Goal: Task Accomplishment & Management: Manage account settings

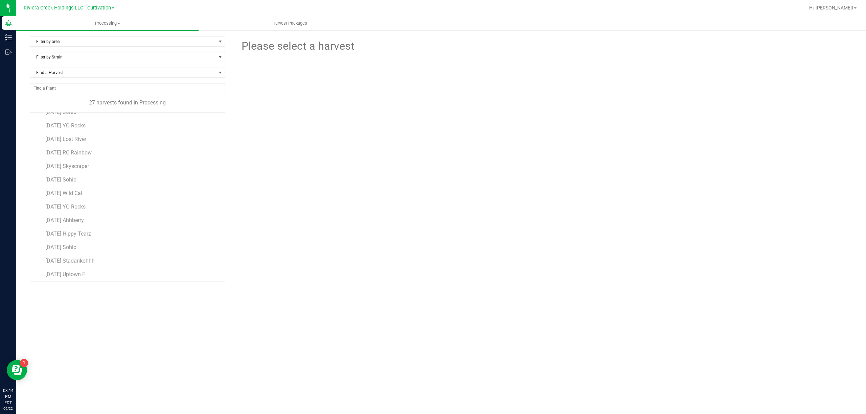
scroll to position [202, 0]
click at [85, 180] on span "[DATE] Ahhberry" at bounding box center [65, 177] width 40 height 6
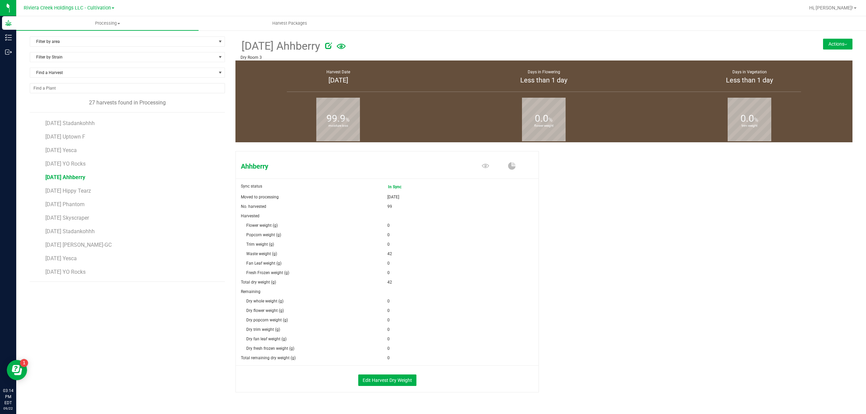
click at [835, 40] on button "Actions" at bounding box center [837, 44] width 29 height 11
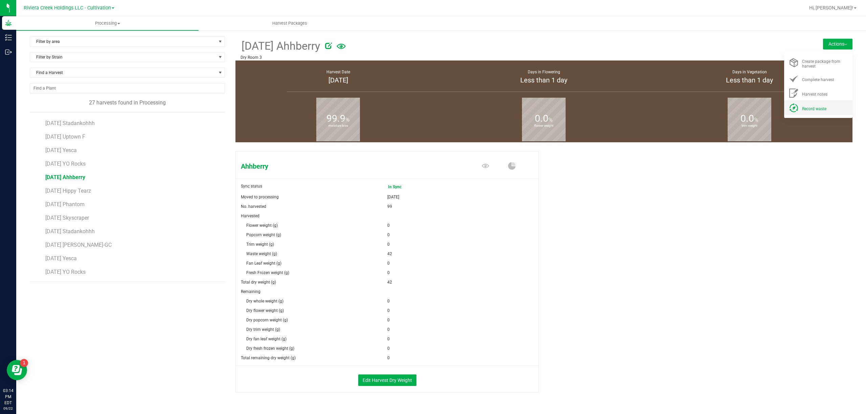
click at [816, 104] on div "Record waste" at bounding box center [825, 107] width 46 height 7
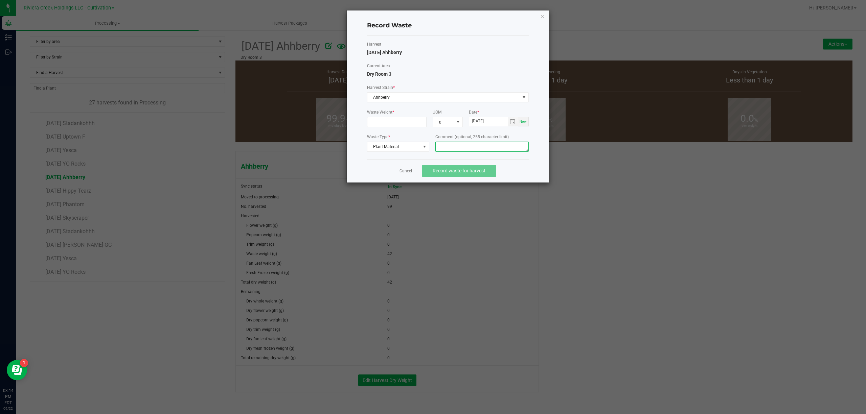
click at [481, 147] on textarea at bounding box center [481, 147] width 93 height 10
type textarea "Buck Floor Waste"
click at [398, 122] on input at bounding box center [396, 121] width 59 height 9
type input "16.0000 g"
click at [489, 46] on label "Harvest" at bounding box center [448, 44] width 162 height 6
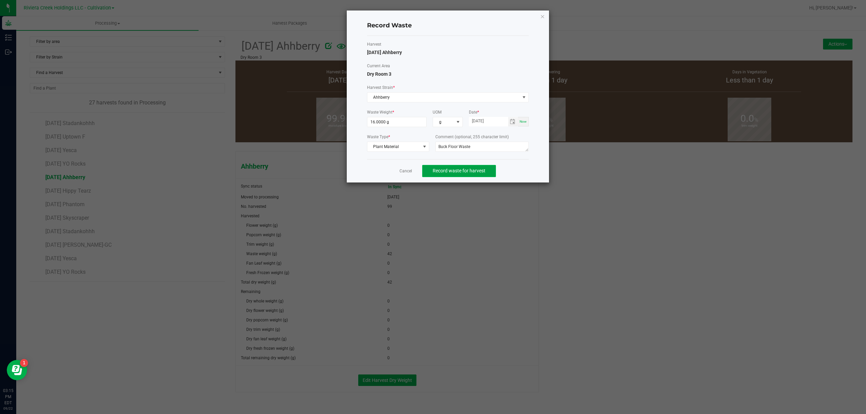
click at [476, 172] on span "Record waste for harvest" at bounding box center [459, 170] width 53 height 5
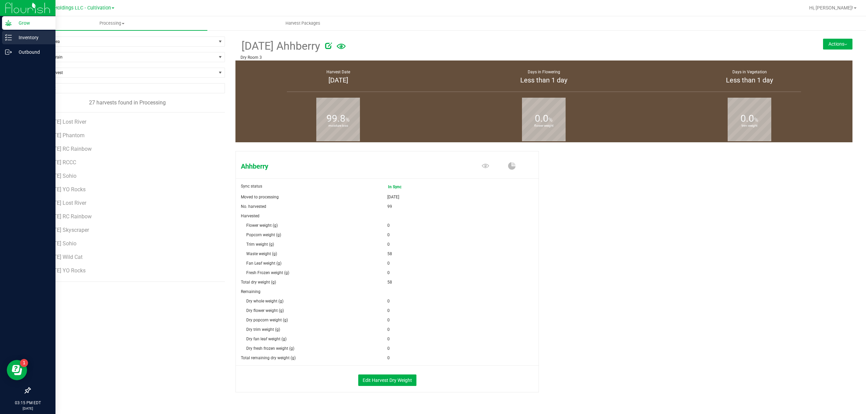
click at [13, 40] on p "Inventory" at bounding box center [32, 37] width 41 height 8
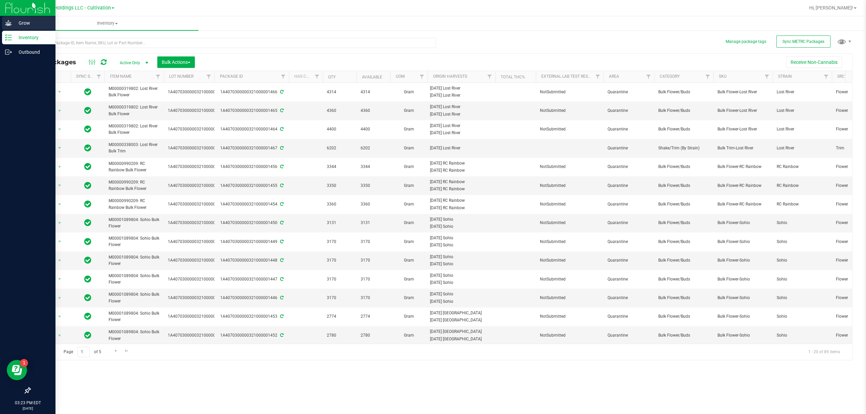
click at [18, 25] on p "Grow" at bounding box center [32, 23] width 41 height 8
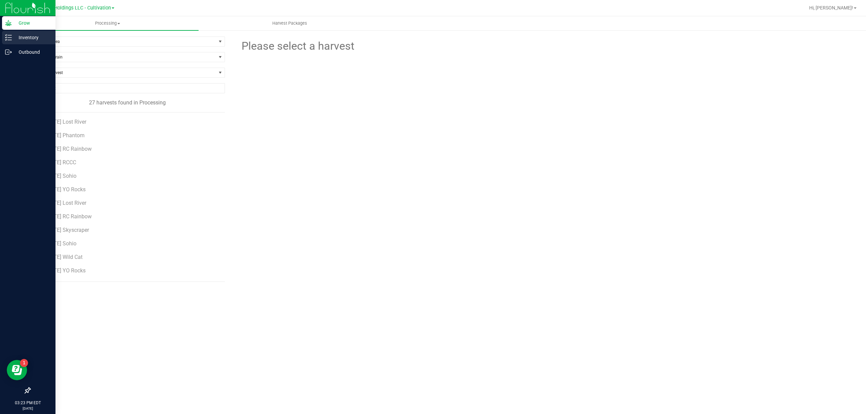
click at [6, 35] on icon at bounding box center [5, 34] width 1 height 1
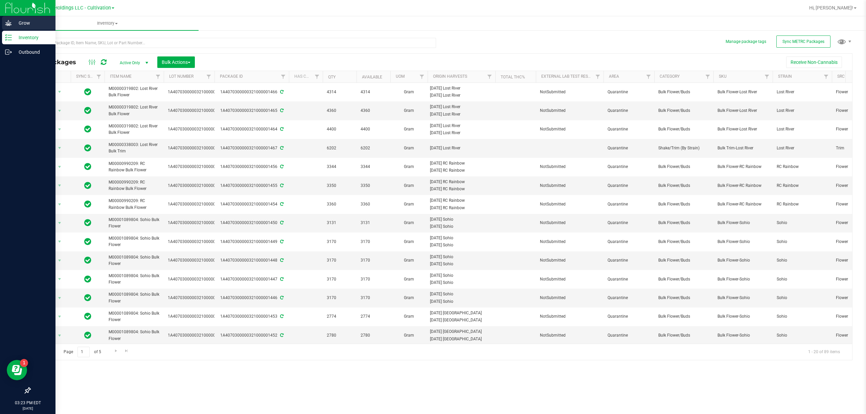
click at [15, 26] on p "Grow" at bounding box center [32, 23] width 41 height 8
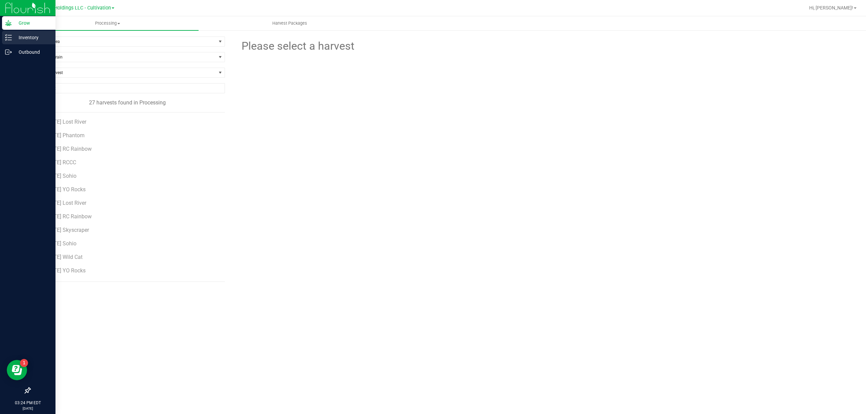
click at [8, 39] on icon at bounding box center [8, 37] width 7 height 7
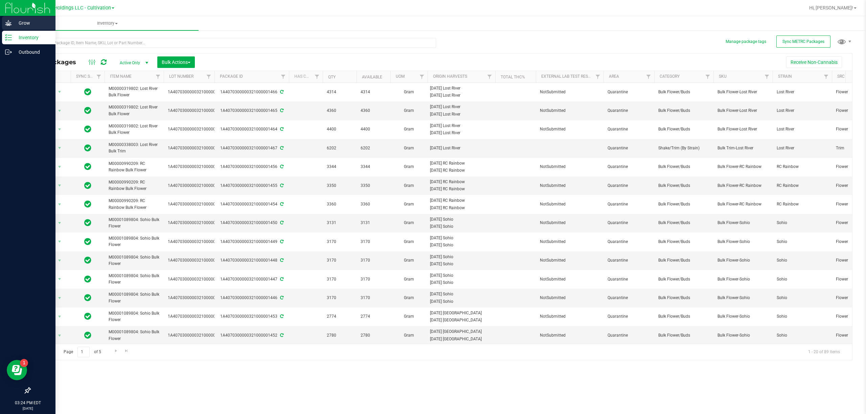
click at [42, 22] on p "Grow" at bounding box center [32, 23] width 41 height 8
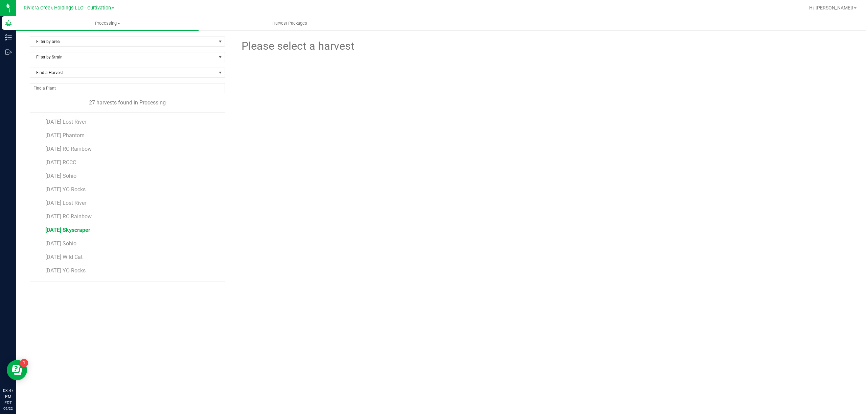
click at [90, 232] on span "[DATE] Skyscraper" at bounding box center [67, 230] width 45 height 6
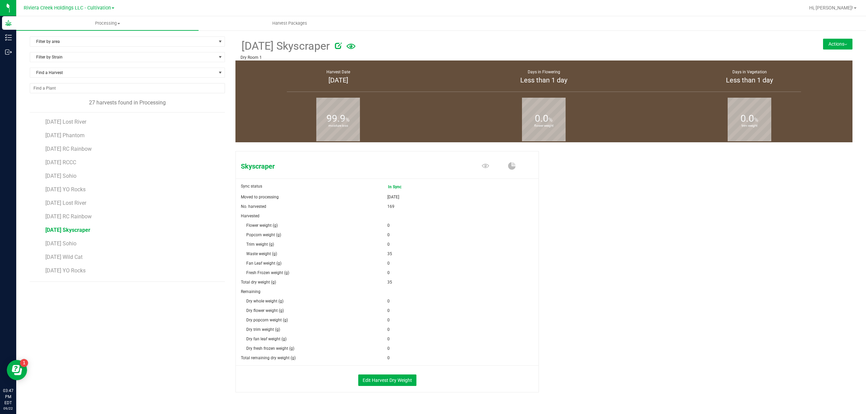
click at [838, 38] on div "[DATE] Skyscraper Dry Room 1 Actions Create package from harvest Complete harve…" at bounding box center [543, 49] width 617 height 24
click at [837, 42] on button "Actions" at bounding box center [837, 44] width 29 height 11
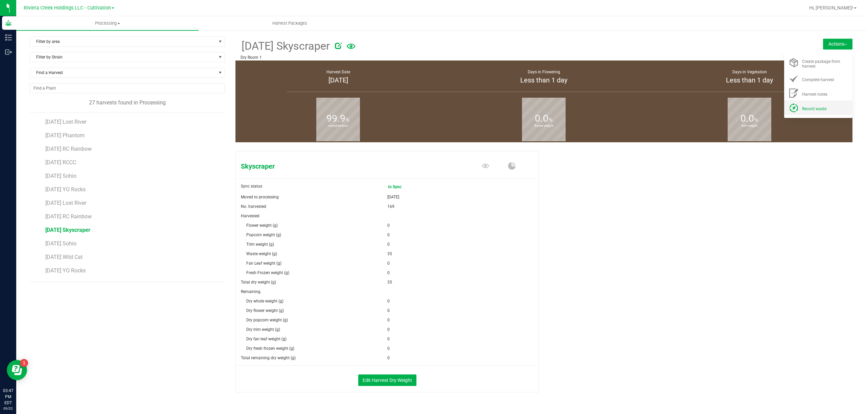
click at [814, 107] on span "Record waste" at bounding box center [814, 109] width 24 height 5
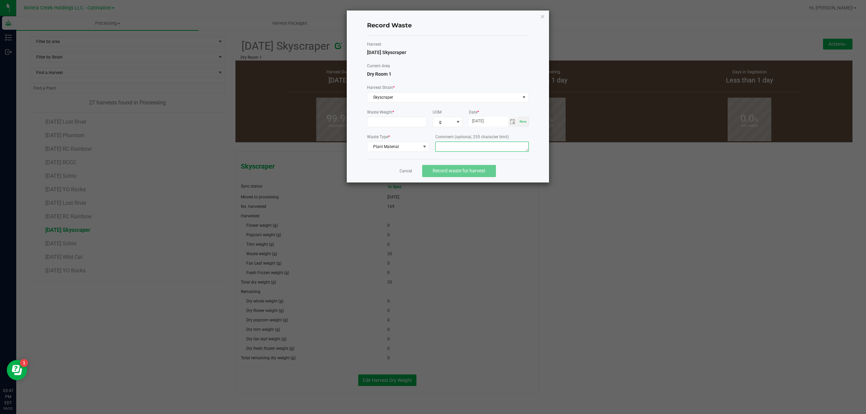
click at [468, 147] on textarea at bounding box center [481, 147] width 93 height 10
type textarea "Trim Floor Waste"
click at [412, 123] on input at bounding box center [396, 121] width 59 height 9
type input "32.0000 g"
click at [475, 53] on div "Harvest [DATE] Skyscraper" at bounding box center [448, 48] width 162 height 15
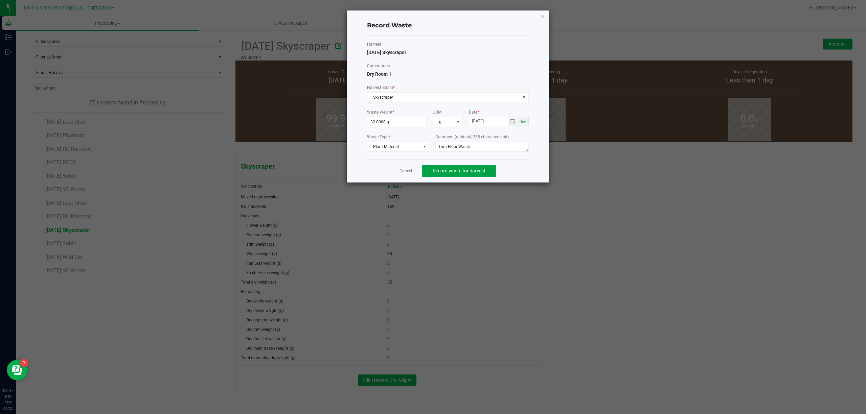
click at [460, 176] on button "Record waste for harvest" at bounding box center [459, 171] width 74 height 12
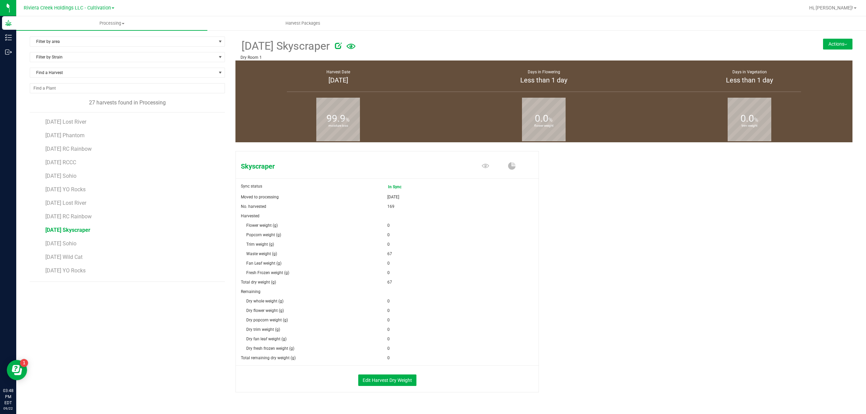
drag, startPoint x: 4, startPoint y: 221, endPoint x: 115, endPoint y: 389, distance: 200.8
click at [74, 267] on div "Grow Inventory Outbound 03:48 PM EDT [DATE] 09/22 Riviera Creek Holdings LLC - …" at bounding box center [433, 207] width 866 height 414
click at [121, 336] on div "Filter by area Filter by area All Clone 3 Dry Room 1 Dry Room 2 Dry Room 3 Flow…" at bounding box center [133, 223] width 206 height 373
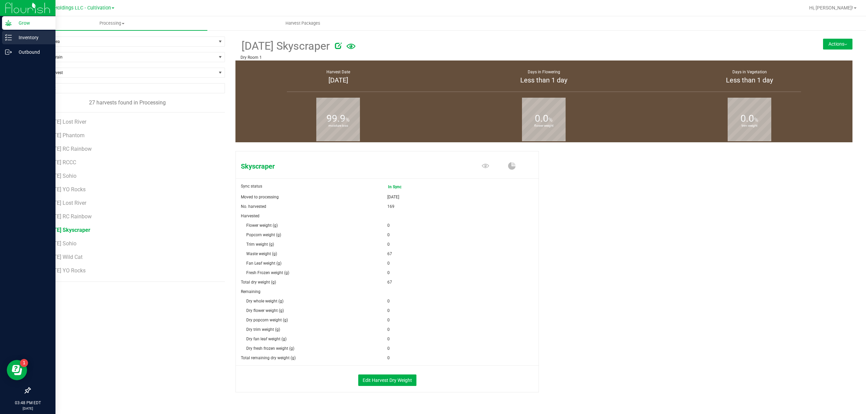
click at [8, 42] on div "Inventory" at bounding box center [28, 38] width 53 height 14
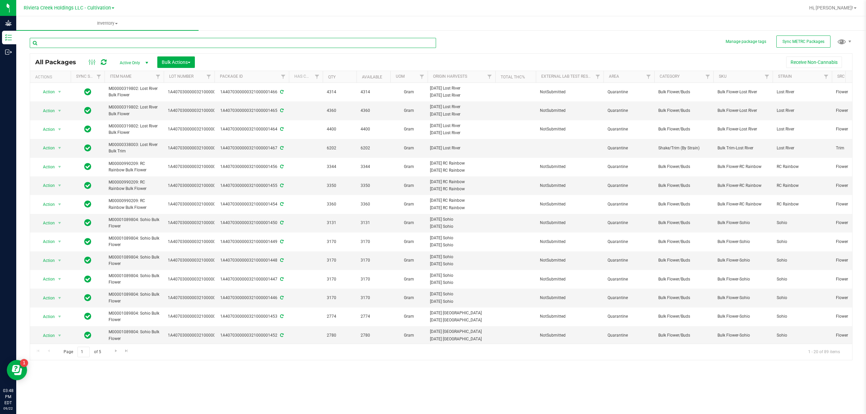
click at [110, 40] on input "text" at bounding box center [233, 43] width 406 height 10
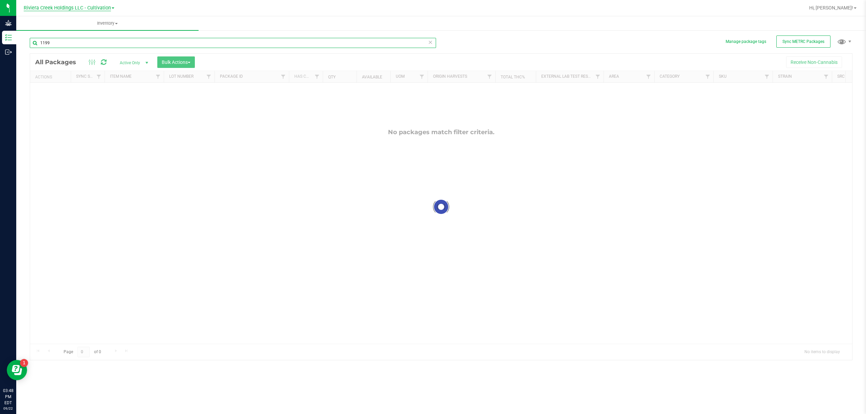
type input "1199"
click at [107, 6] on span "Riviera Creek Holdings LLC - Cultivation" at bounding box center [67, 8] width 87 height 6
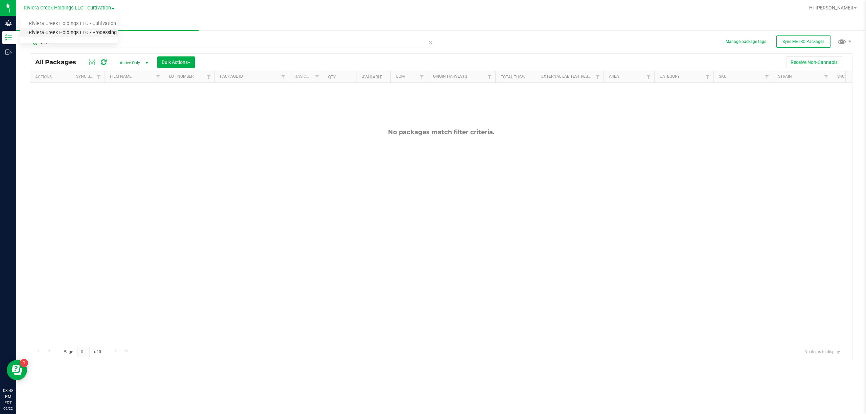
click at [102, 28] on link "Riviera Creek Holdings LLC - Processing" at bounding box center [69, 32] width 99 height 9
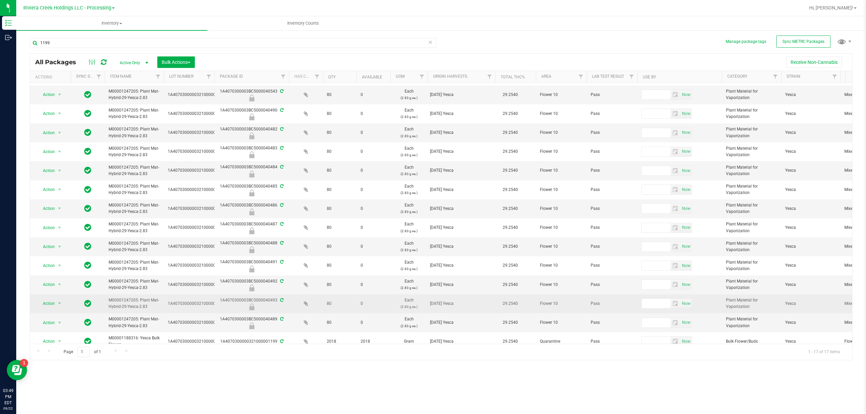
scroll to position [70, 0]
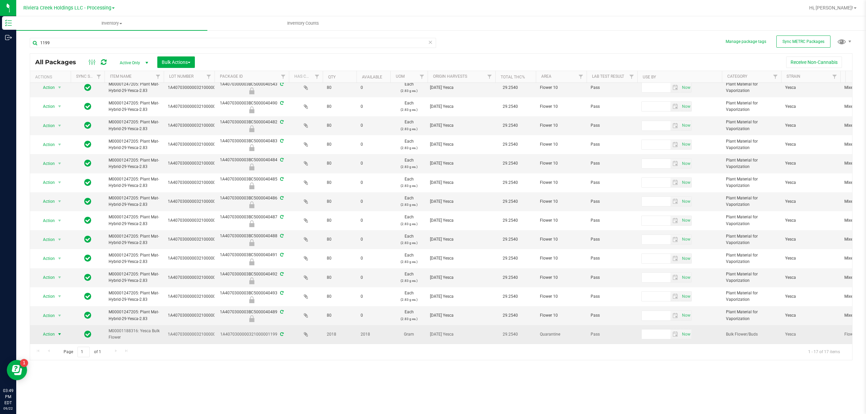
click at [49, 330] on span "Action" at bounding box center [46, 334] width 18 height 9
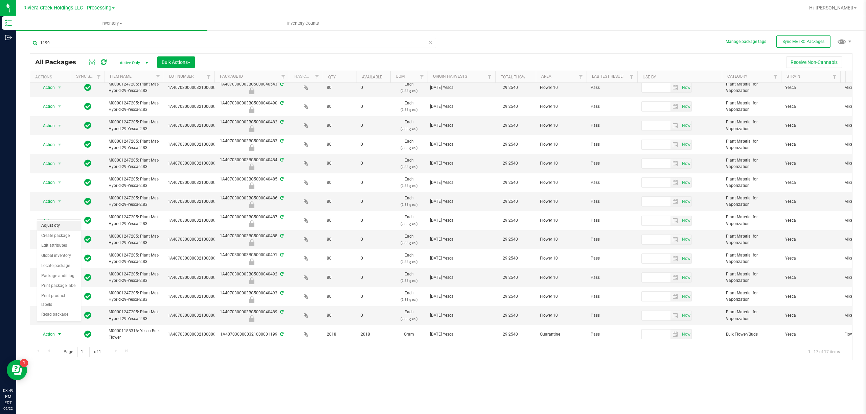
click at [57, 222] on li "Adjust qty" at bounding box center [59, 226] width 44 height 10
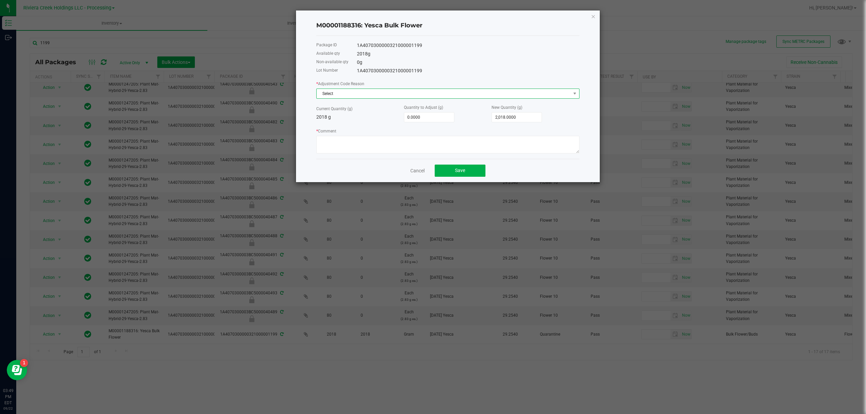
click at [360, 95] on span "Select" at bounding box center [444, 93] width 254 height 9
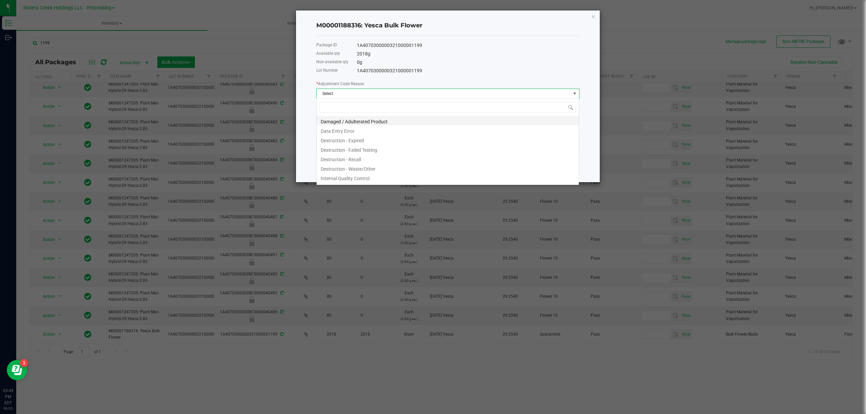
scroll to position [10, 263]
click at [370, 169] on li "Destruction - Waste/Other" at bounding box center [448, 167] width 262 height 9
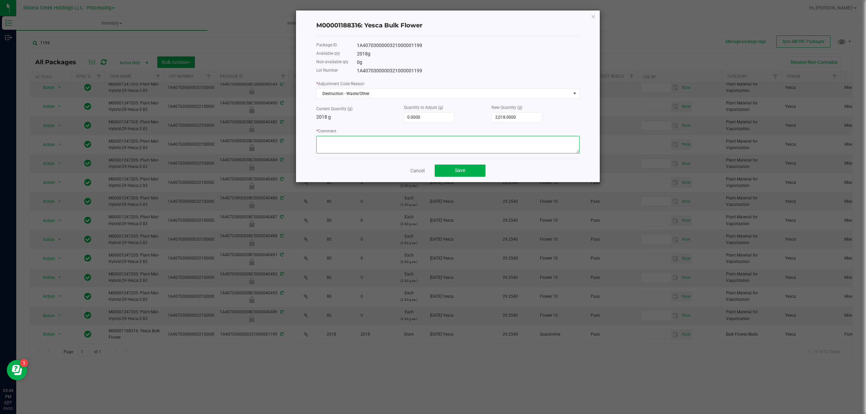
click at [375, 145] on textarea "* Comment" at bounding box center [447, 145] width 263 height 18
type textarea "Packing Floor Waste"
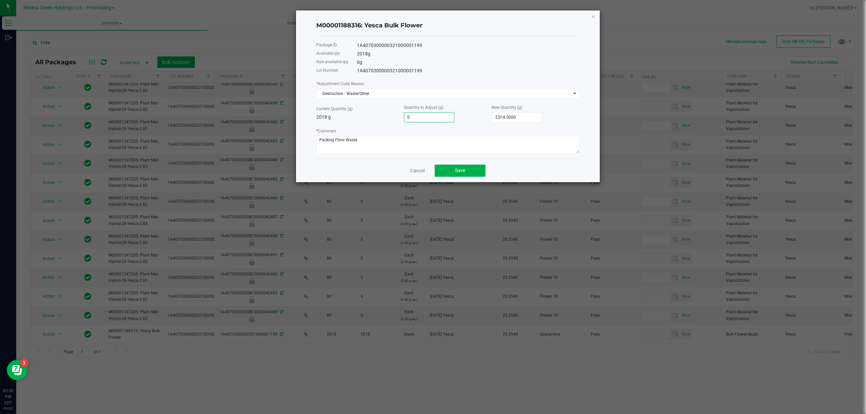
click at [414, 114] on input "0" at bounding box center [429, 117] width 50 height 9
type input "-1"
type input "2,017.0000"
type input "-15"
type input "2,003.0000"
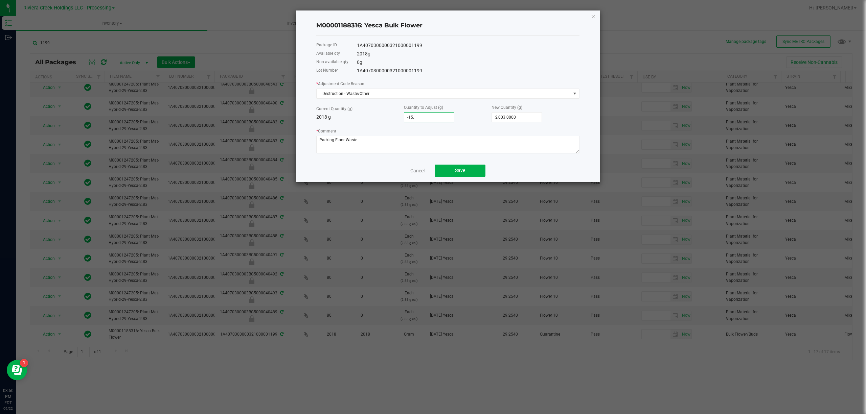
type input "-15.4"
type input "2,002.6000"
type input "-15.4000"
click at [386, 127] on div "* Comment" at bounding box center [447, 140] width 263 height 26
click at [465, 172] on button "Save" at bounding box center [460, 171] width 51 height 12
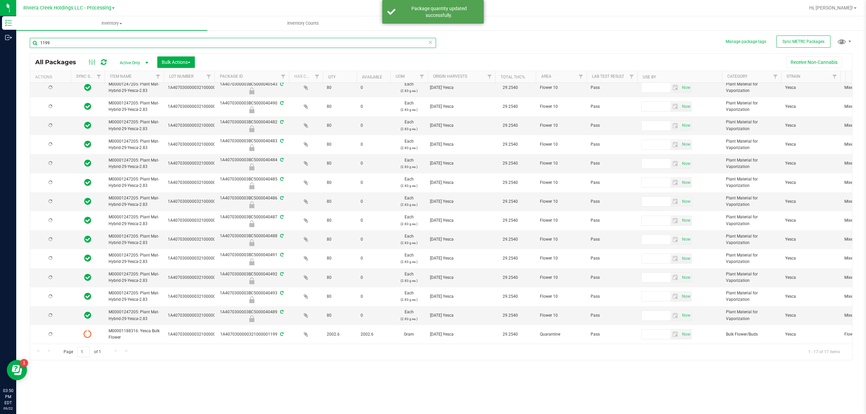
click at [59, 44] on input "1199" at bounding box center [233, 43] width 406 height 10
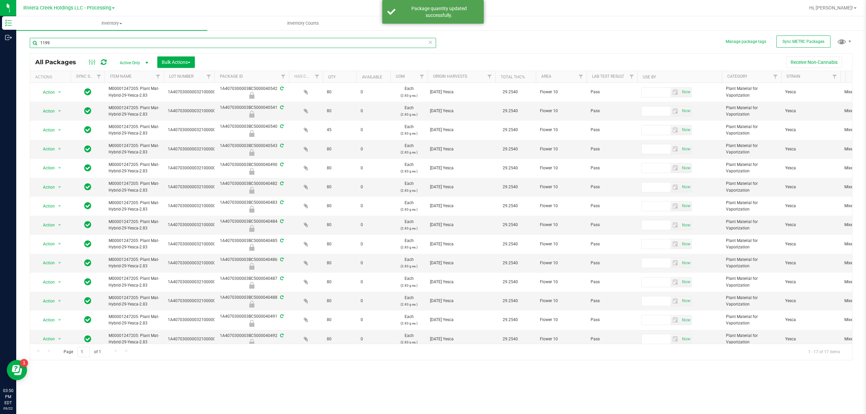
click at [59, 44] on input "1199" at bounding box center [233, 43] width 406 height 10
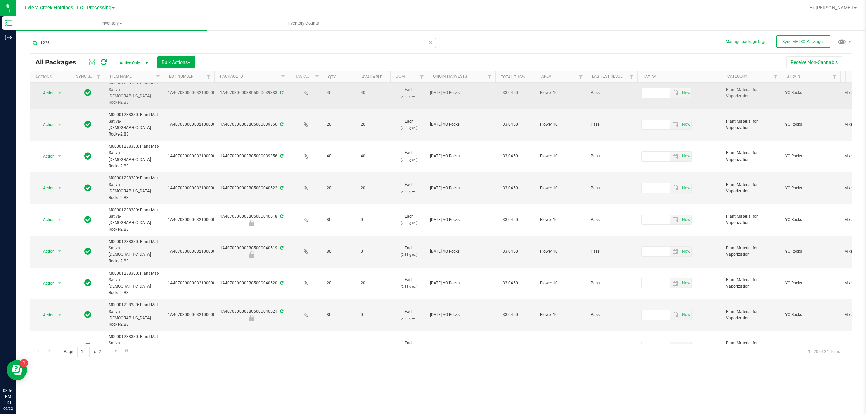
scroll to position [124, 0]
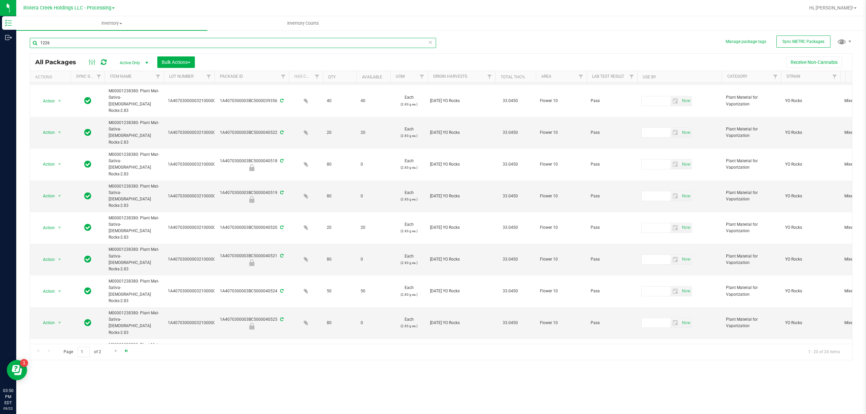
type input "1226"
click at [126, 354] on span "Go to the last page" at bounding box center [126, 350] width 5 height 5
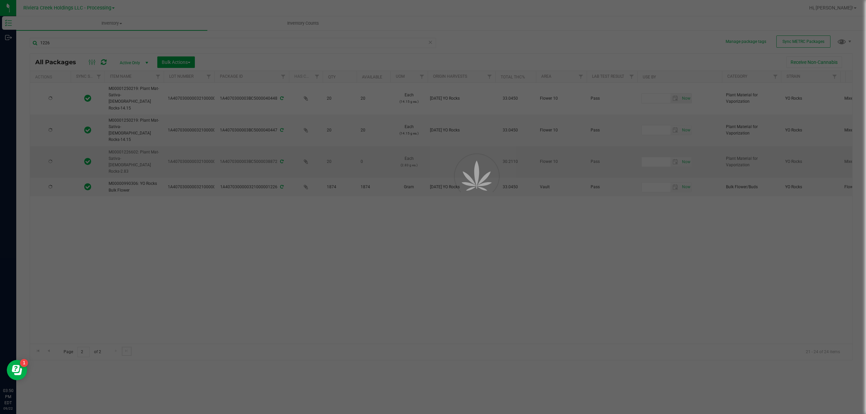
scroll to position [0, 0]
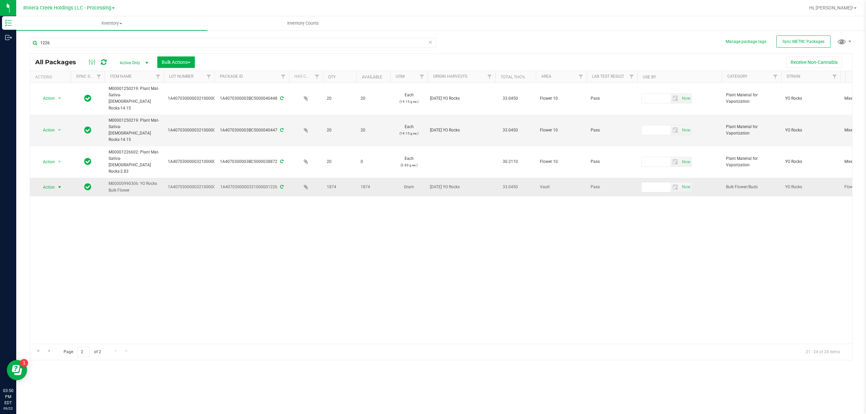
click at [52, 183] on span "Action" at bounding box center [46, 187] width 18 height 9
click at [56, 168] on li "Adjust qty" at bounding box center [59, 167] width 44 height 10
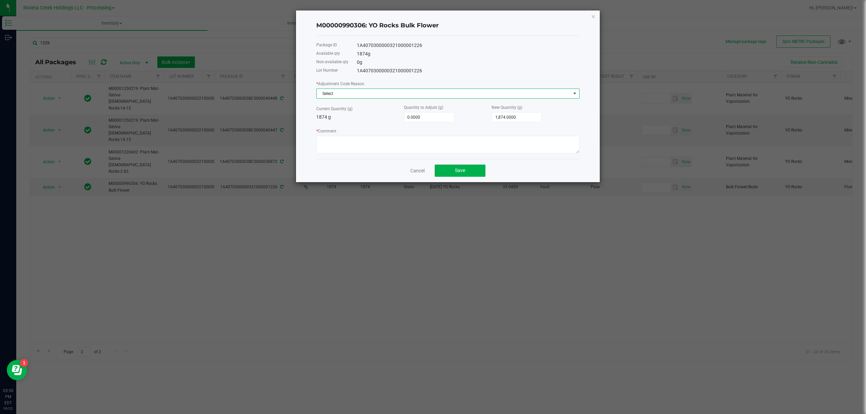
click at [340, 97] on span "Select" at bounding box center [444, 93] width 254 height 9
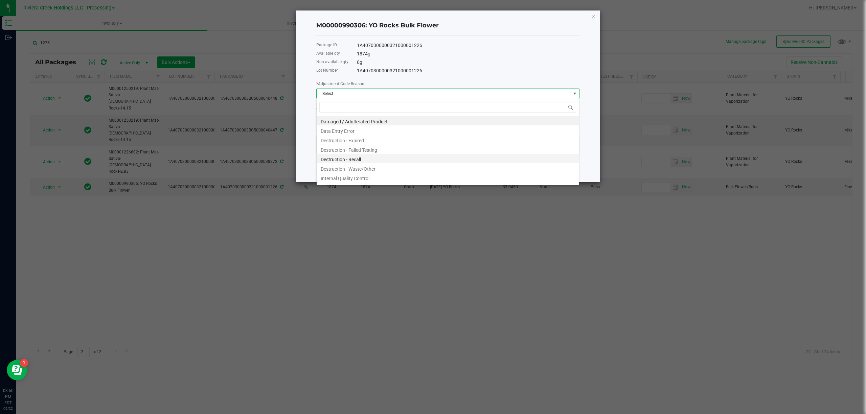
scroll to position [10, 263]
click at [358, 165] on li "Destruction - Waste/Other" at bounding box center [448, 167] width 262 height 9
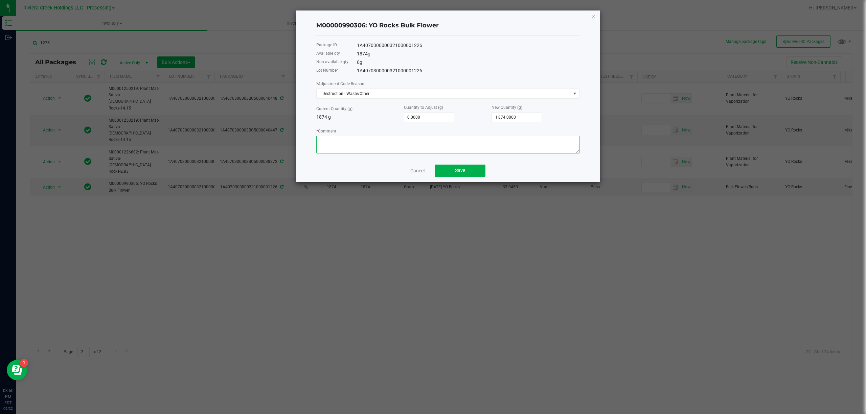
paste textarea "Packing Floor Waste"
type textarea "Packing Floor Waste"
click at [418, 116] on input "0" at bounding box center [429, 117] width 50 height 9
type input "-1"
type input "1,873.0000"
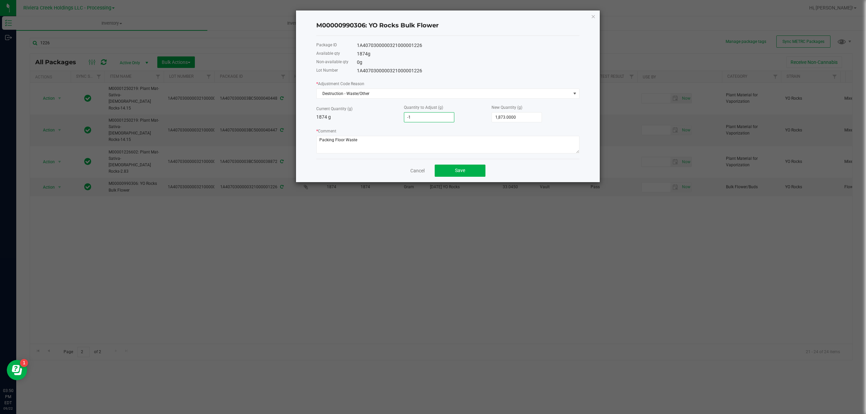
type input "-15"
type input "1,859.0000"
type input "-15.4"
type input "1,858.6000"
type input "-15.4000"
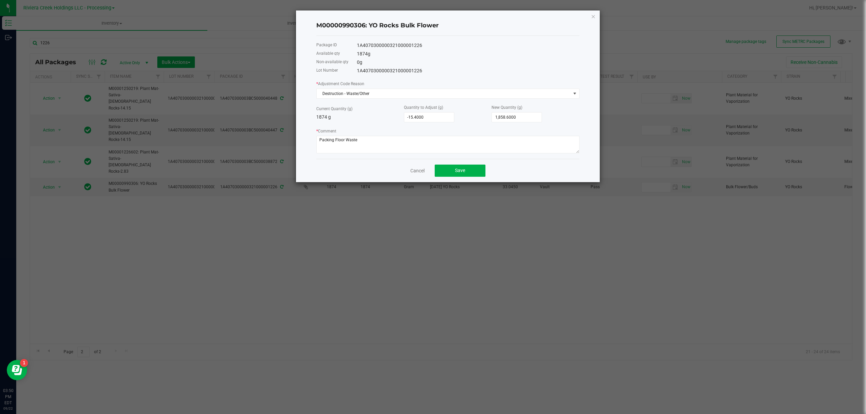
click at [385, 120] on p "1874 g" at bounding box center [360, 117] width 88 height 7
click at [463, 168] on span "Save" at bounding box center [460, 170] width 10 height 5
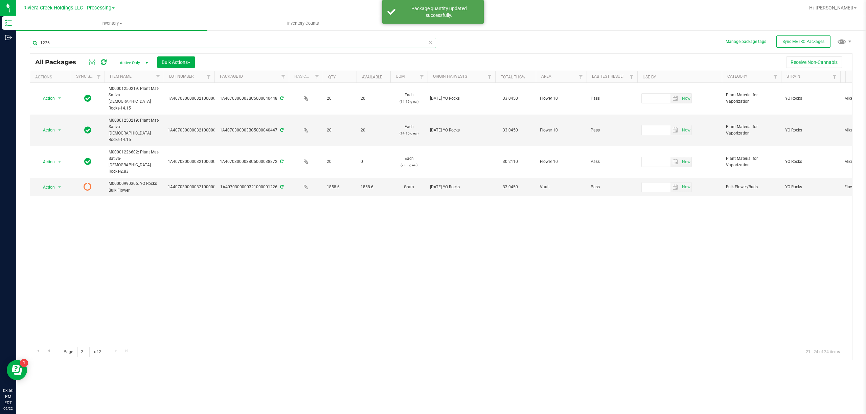
click at [261, 46] on input "1226" at bounding box center [233, 43] width 406 height 10
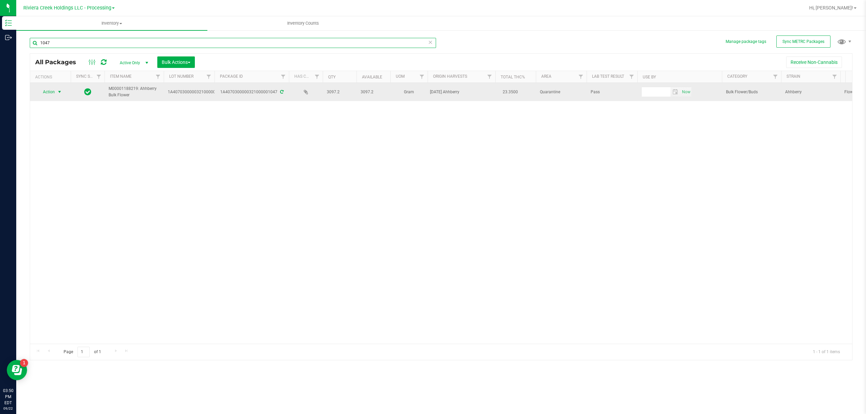
type input "1047"
click at [55, 92] on span "select" at bounding box center [59, 91] width 8 height 9
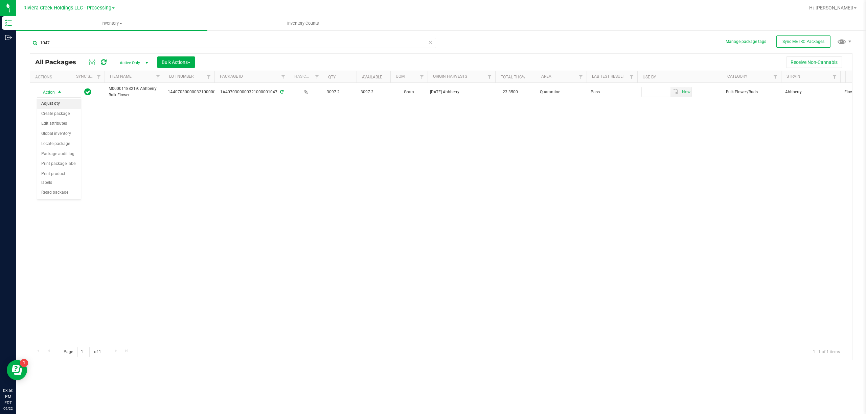
click at [58, 103] on li "Adjust qty" at bounding box center [59, 104] width 44 height 10
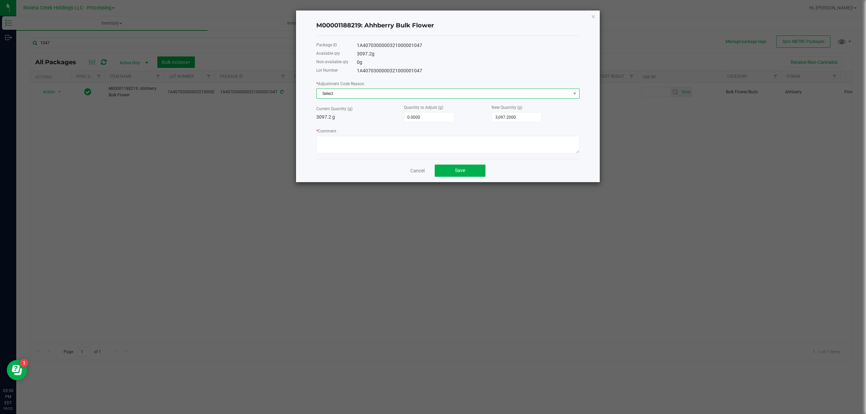
click at [337, 96] on span "Select" at bounding box center [444, 93] width 254 height 9
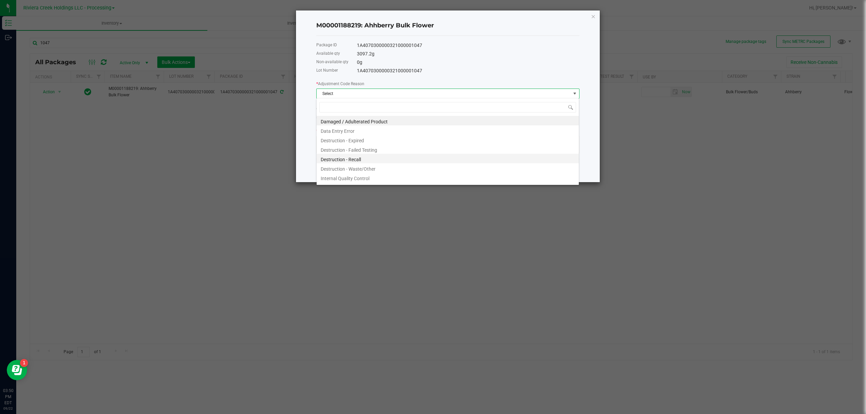
scroll to position [10, 263]
click at [383, 166] on li "Destruction - Waste/Other" at bounding box center [448, 167] width 262 height 9
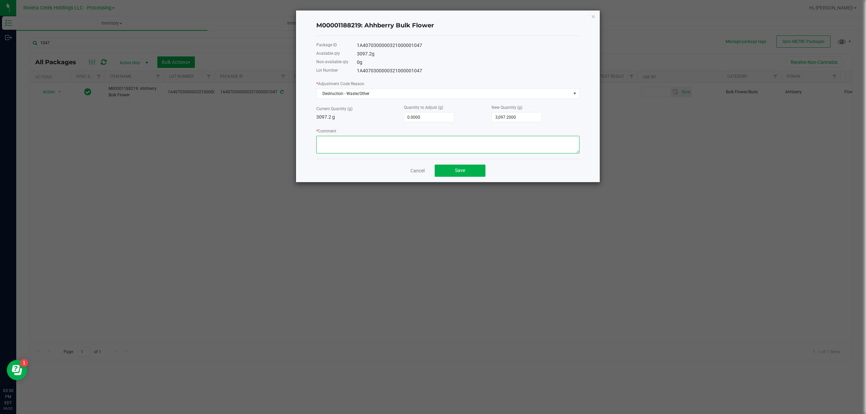
paste textarea "Packing Floor Waste"
type textarea "Packing Floor Waste"
click at [419, 118] on input "0" at bounding box center [429, 117] width 50 height 9
type input "-1"
type input "3,096.2000"
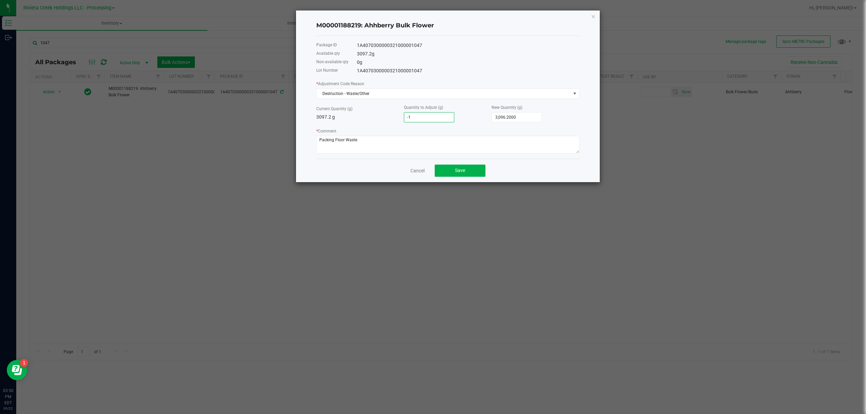
type input "-15"
type input "3,082.2000"
type input "-15.4"
type input "3,081.8000"
type input "-15.4000"
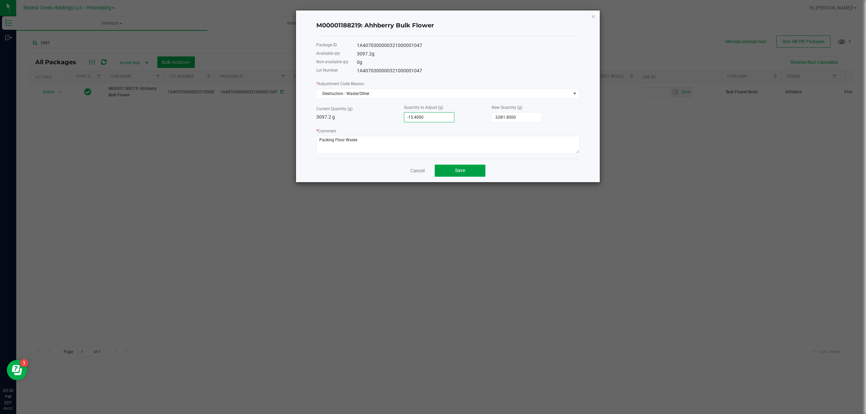
click at [453, 167] on button "Save" at bounding box center [460, 171] width 51 height 12
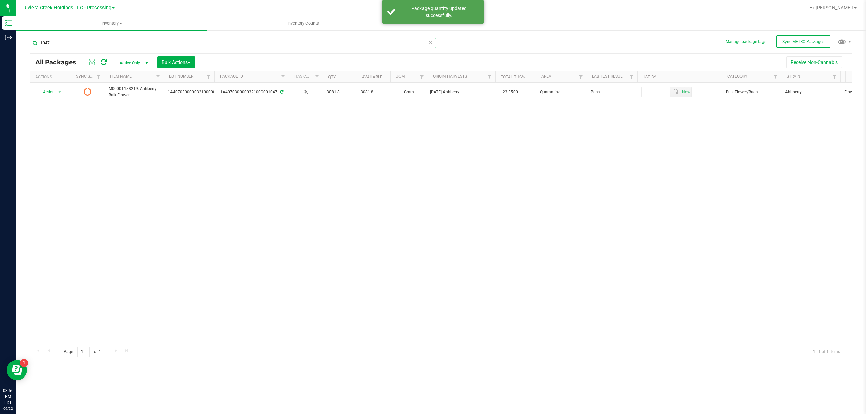
click at [207, 43] on input "1047" at bounding box center [233, 43] width 406 height 10
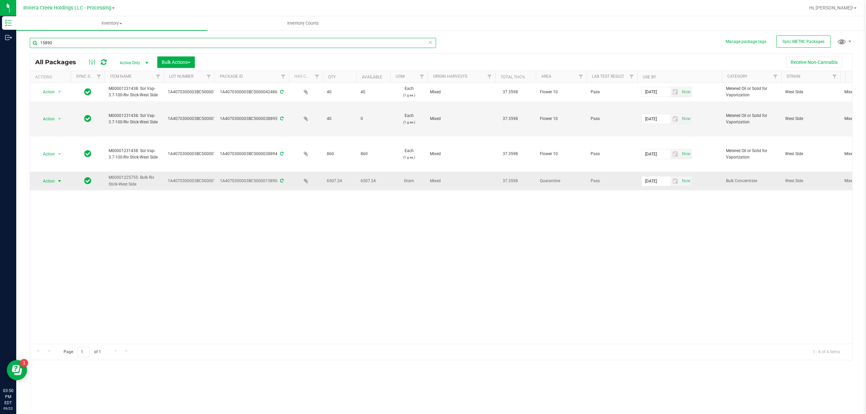
type input "15890"
click at [49, 183] on span "Action" at bounding box center [46, 181] width 18 height 9
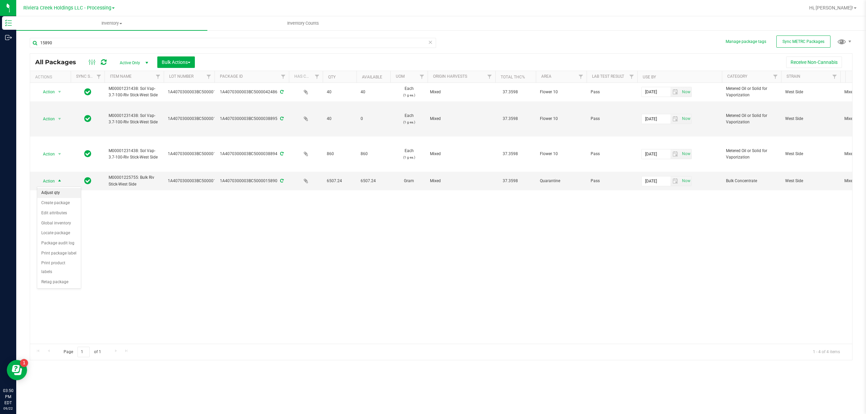
click at [57, 192] on li "Adjust qty" at bounding box center [59, 193] width 44 height 10
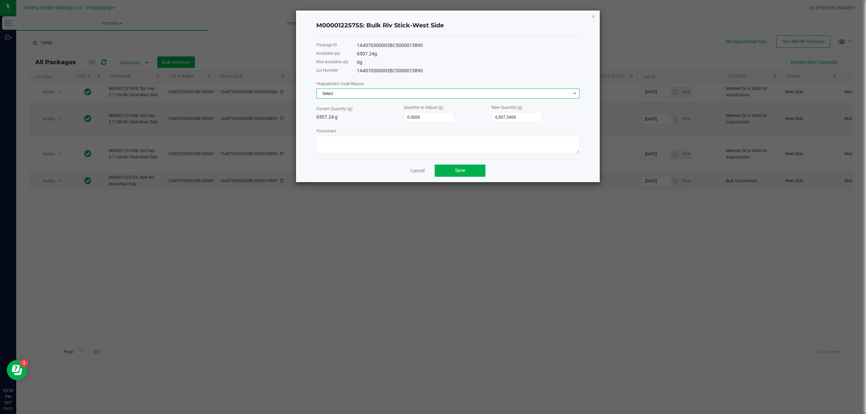
click at [369, 96] on span "Select" at bounding box center [444, 93] width 254 height 9
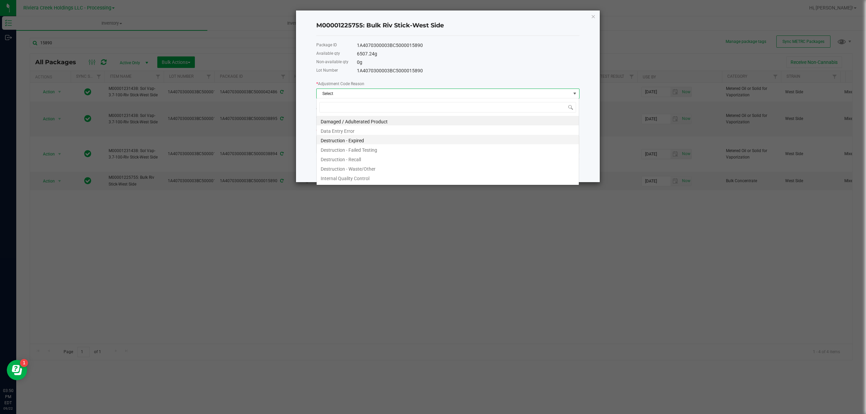
scroll to position [10, 263]
drag, startPoint x: 372, startPoint y: 166, endPoint x: 369, endPoint y: 156, distance: 10.8
click at [372, 166] on li "Destruction - Waste/Other" at bounding box center [448, 167] width 262 height 9
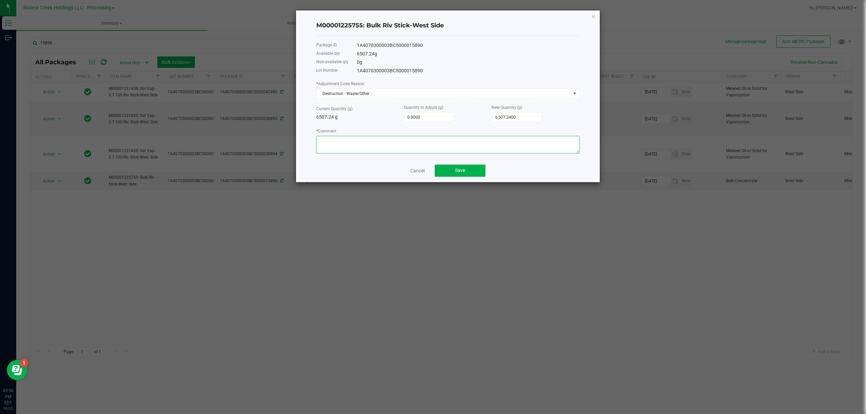
paste textarea "Packing Floor Waste"
type textarea "Packing Floor Waste"
click at [413, 120] on input "0" at bounding box center [429, 117] width 50 height 9
type input "-1"
type input "6,506.2400"
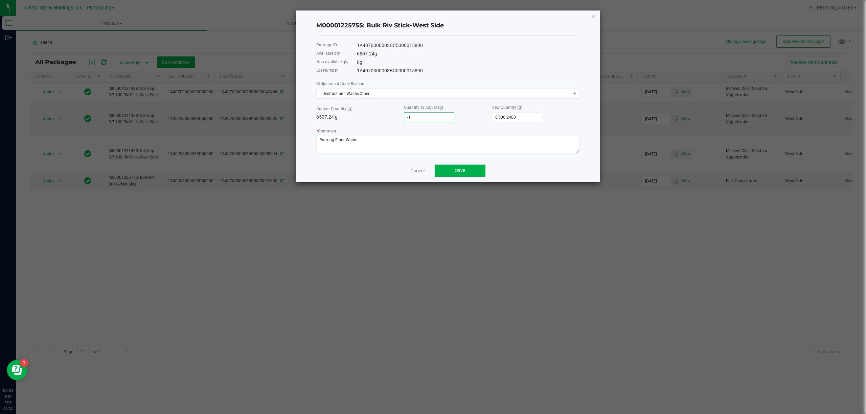
type input "-15"
type input "6,492.2400"
type input "-15.4"
type input "6,491.8400"
type input "-15.4000"
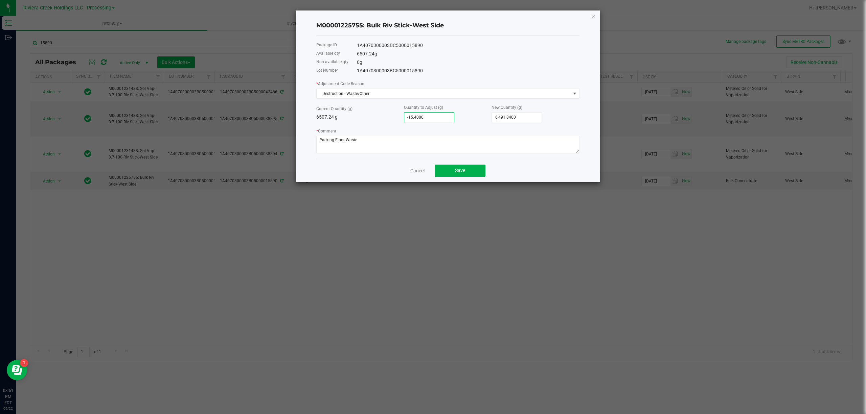
click at [361, 125] on div "* Adjustment Code Reason Destruction - Waste/Other Current Quantity (g) 6507.24…" at bounding box center [447, 116] width 263 height 73
click at [450, 173] on button "Save" at bounding box center [460, 171] width 51 height 12
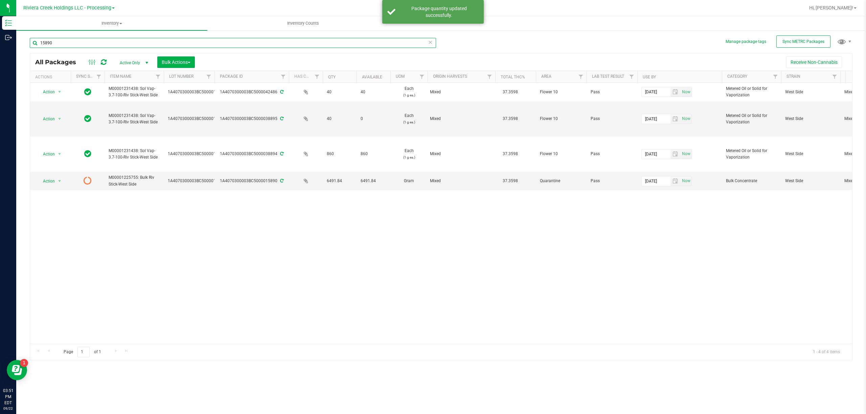
click at [114, 45] on input "15890" at bounding box center [233, 43] width 406 height 10
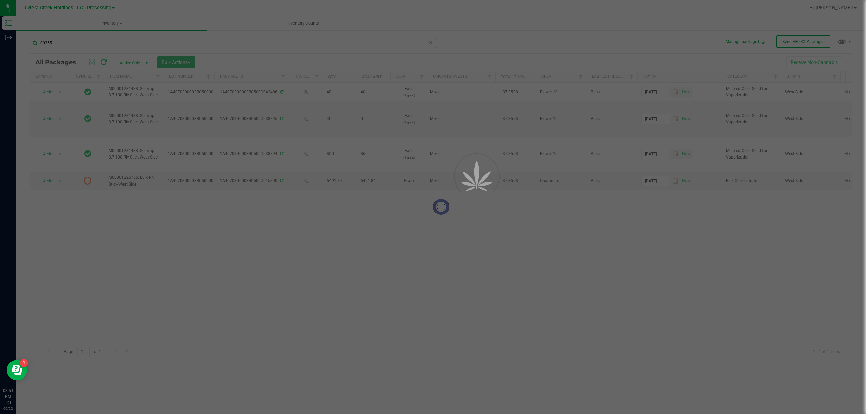
type input "00355"
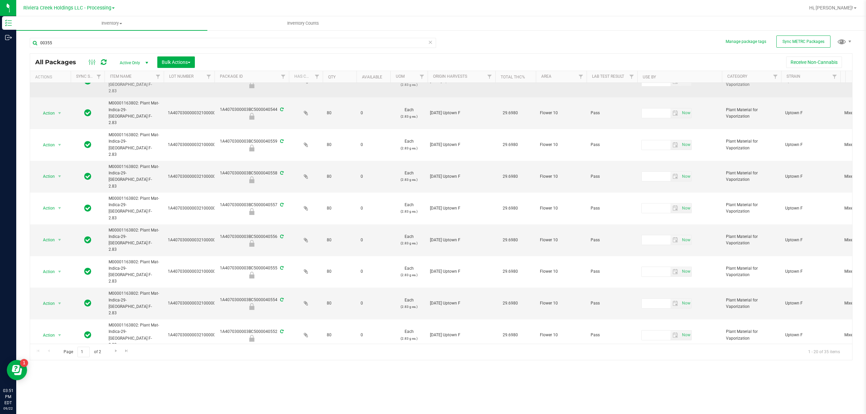
scroll to position [133, 0]
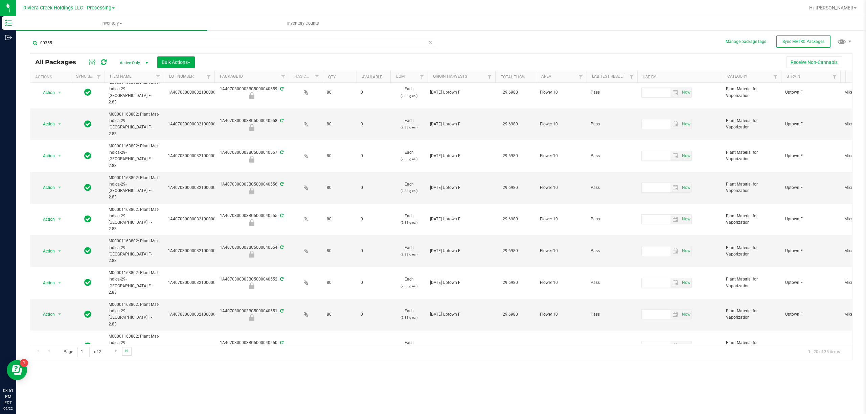
click at [122, 352] on link "Go to the last page" at bounding box center [127, 351] width 10 height 9
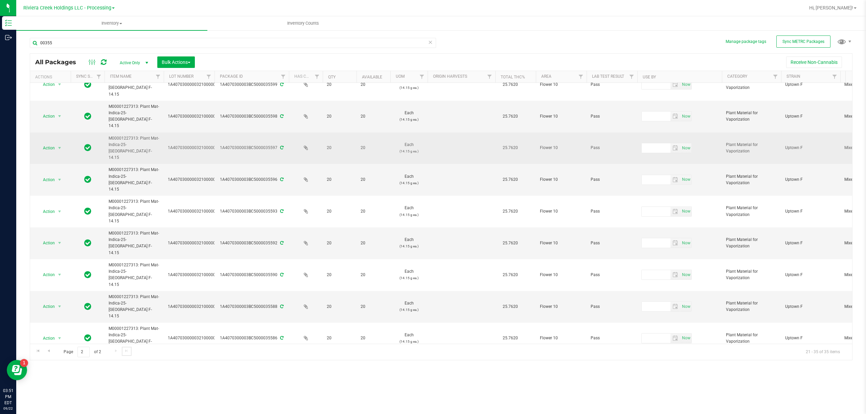
scroll to position [28, 0]
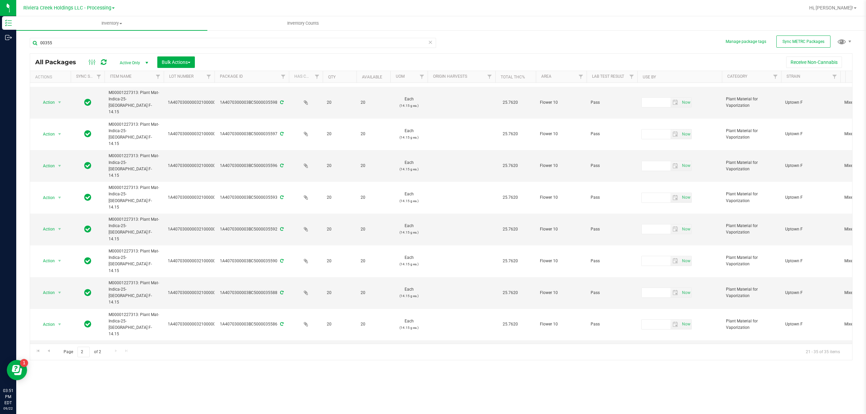
click at [45, 228] on li "Adjust qty" at bounding box center [59, 226] width 44 height 10
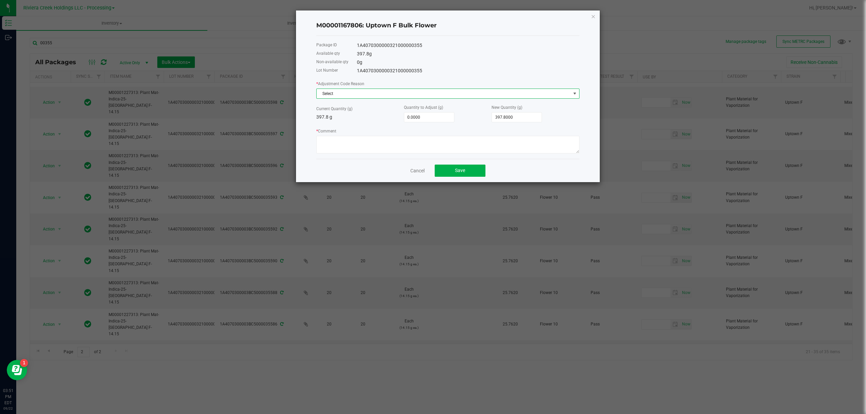
click at [349, 90] on span "Select" at bounding box center [444, 93] width 254 height 9
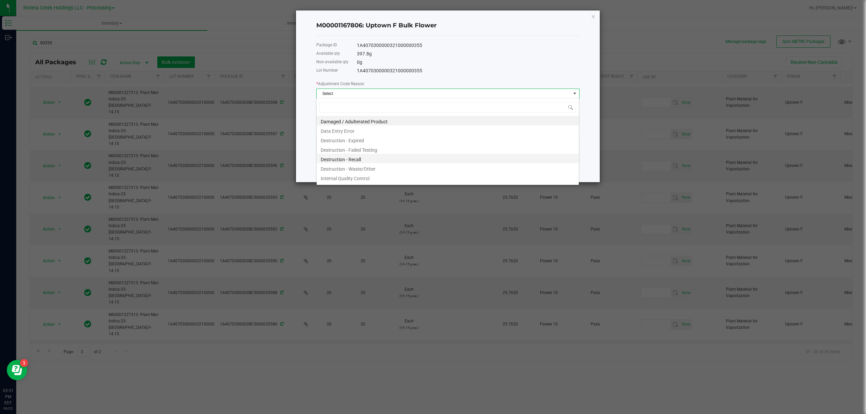
scroll to position [10, 263]
click at [377, 165] on li "Destruction - Waste/Other" at bounding box center [448, 167] width 262 height 9
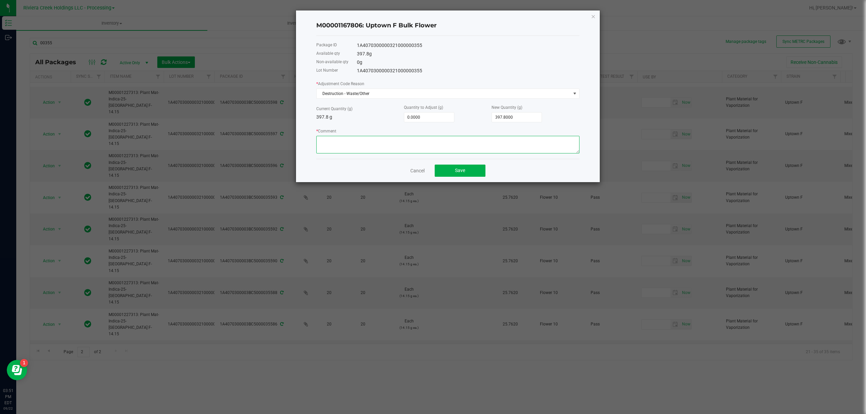
paste textarea "Packing Floor Waste"
type textarea "Packing Floor Waste"
click at [425, 110] on label "Quantity to Adjust (g)" at bounding box center [423, 107] width 39 height 6
click at [423, 120] on input "0" at bounding box center [429, 117] width 50 height 9
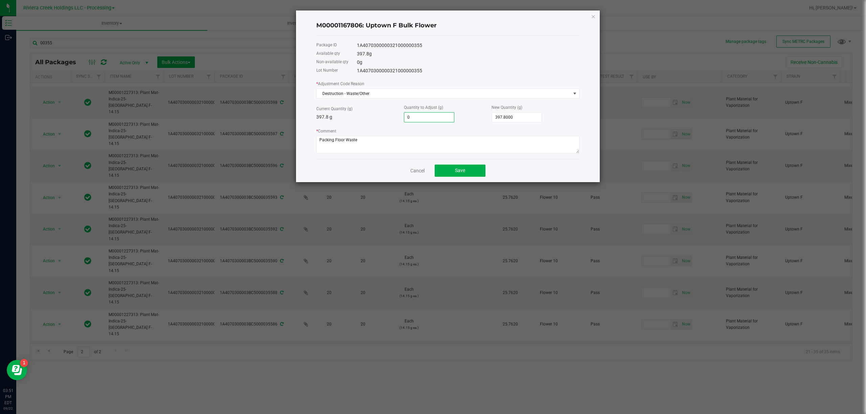
click at [423, 120] on input "0" at bounding box center [429, 117] width 50 height 9
type input "-1"
type input "396.8000"
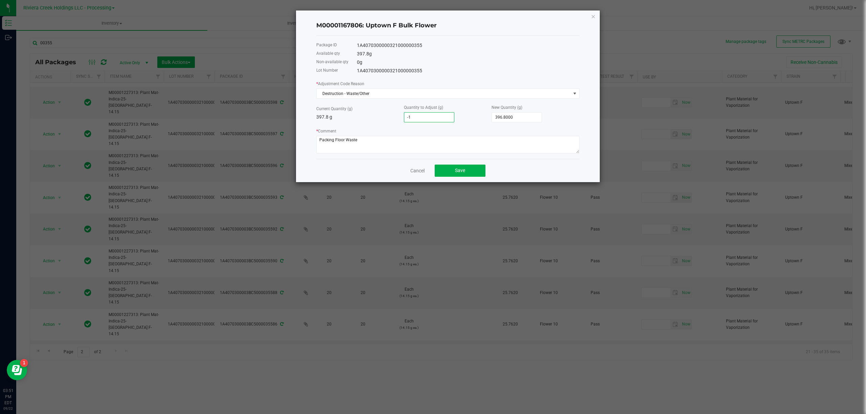
type input "-15"
type input "382.8000"
type input "-15.4"
type input "382.4000"
type input "-15.4000"
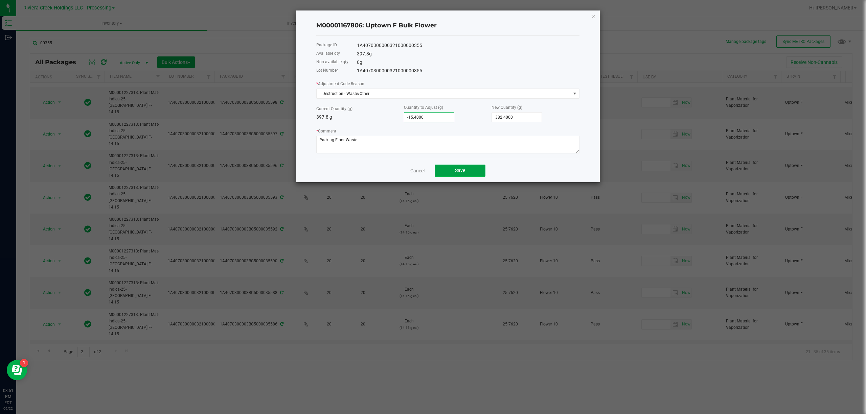
click at [456, 172] on span "Save" at bounding box center [460, 170] width 10 height 5
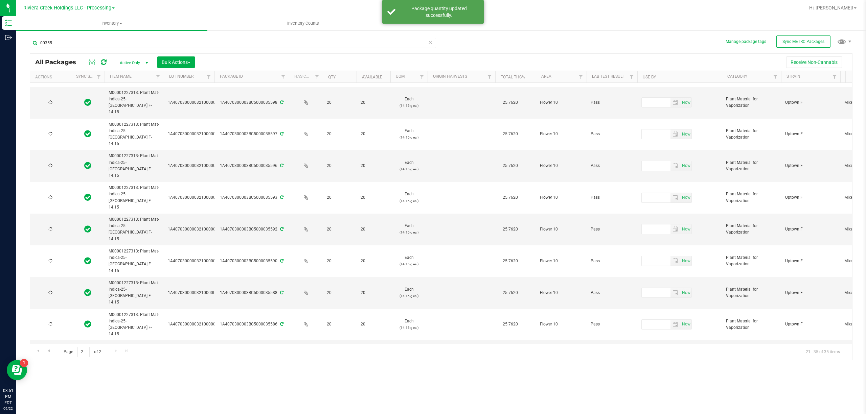
scroll to position [0, 0]
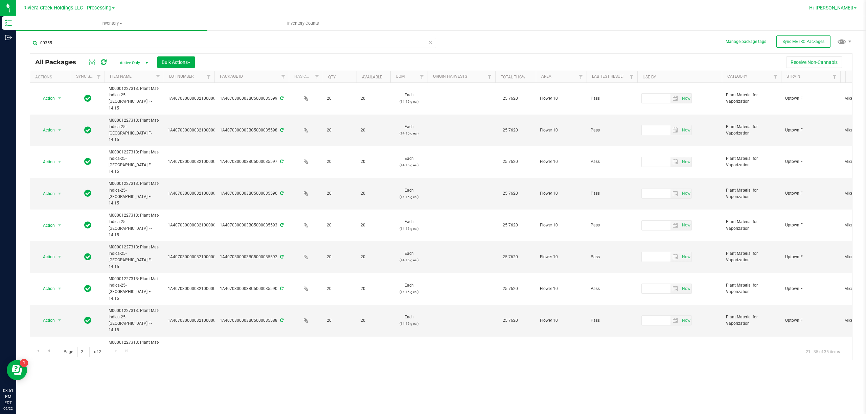
click at [834, 9] on span "Hi, [PERSON_NAME]!" at bounding box center [831, 7] width 44 height 5
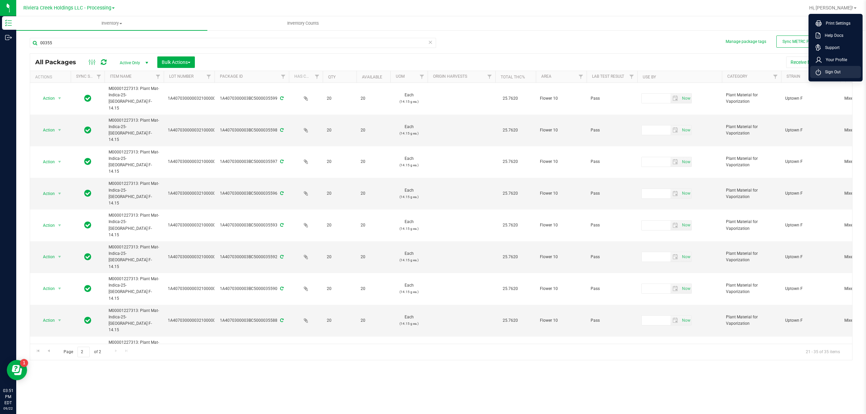
click at [831, 71] on span "Sign Out" at bounding box center [831, 72] width 20 height 7
